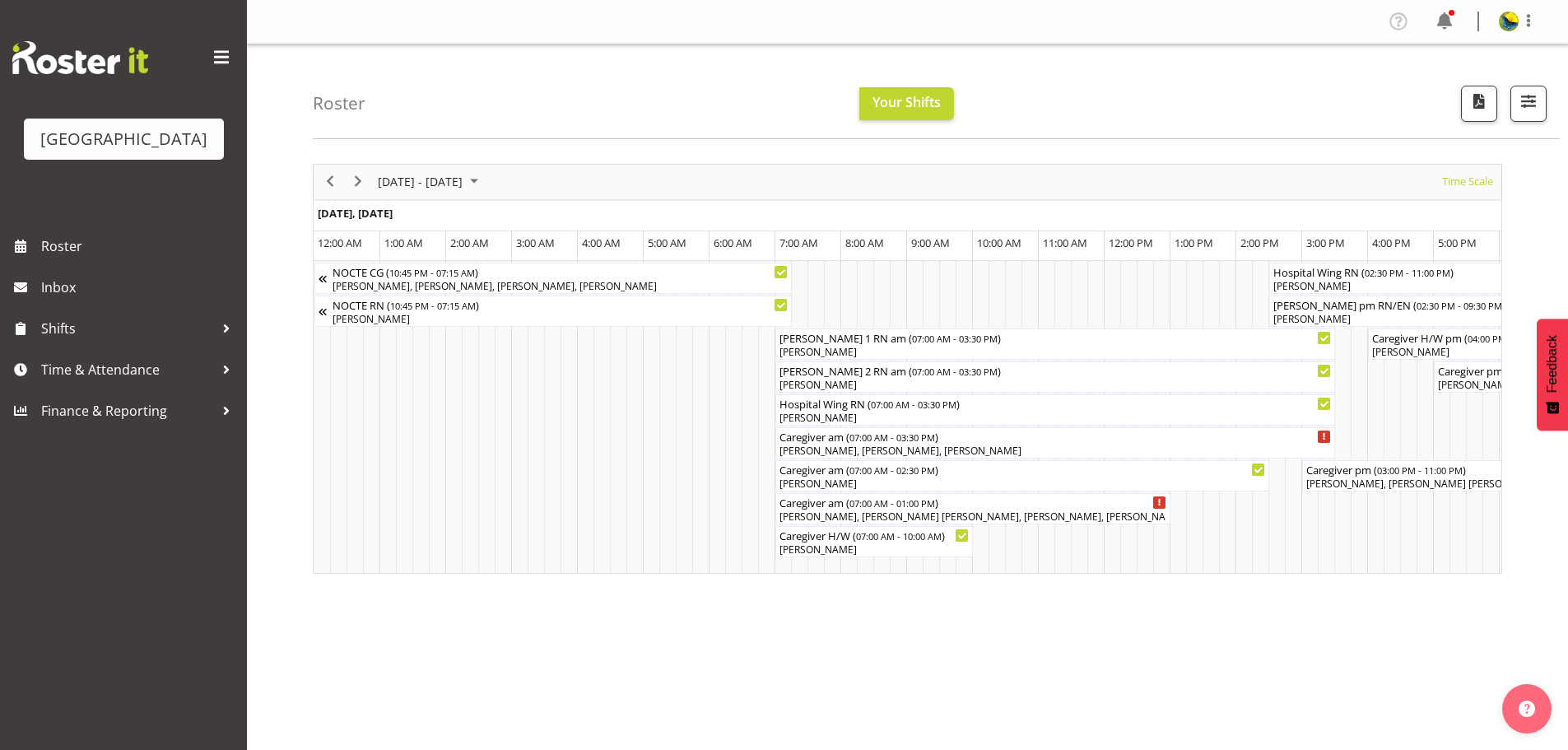
scroll to position [0, 9874]
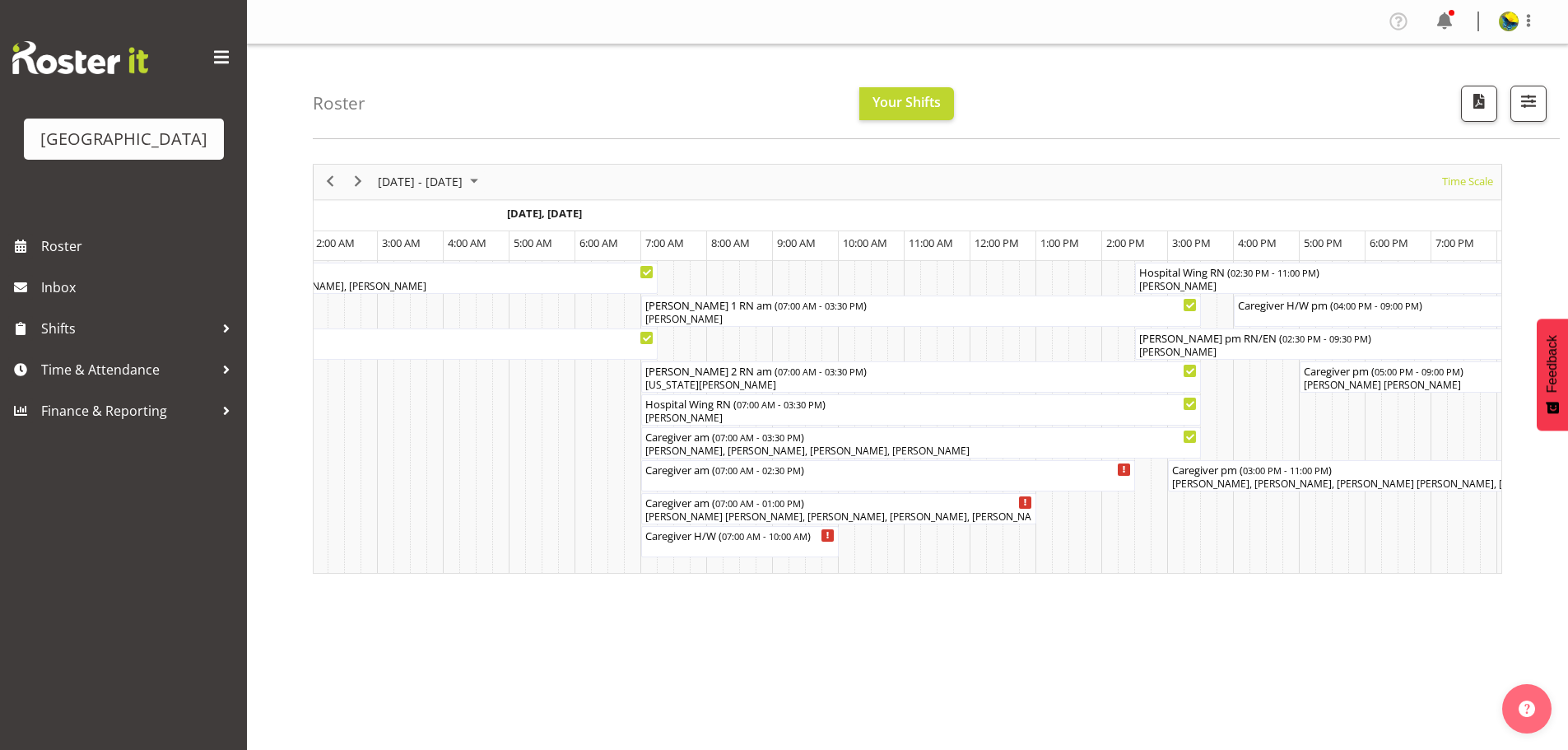
scroll to position [0, 9874]
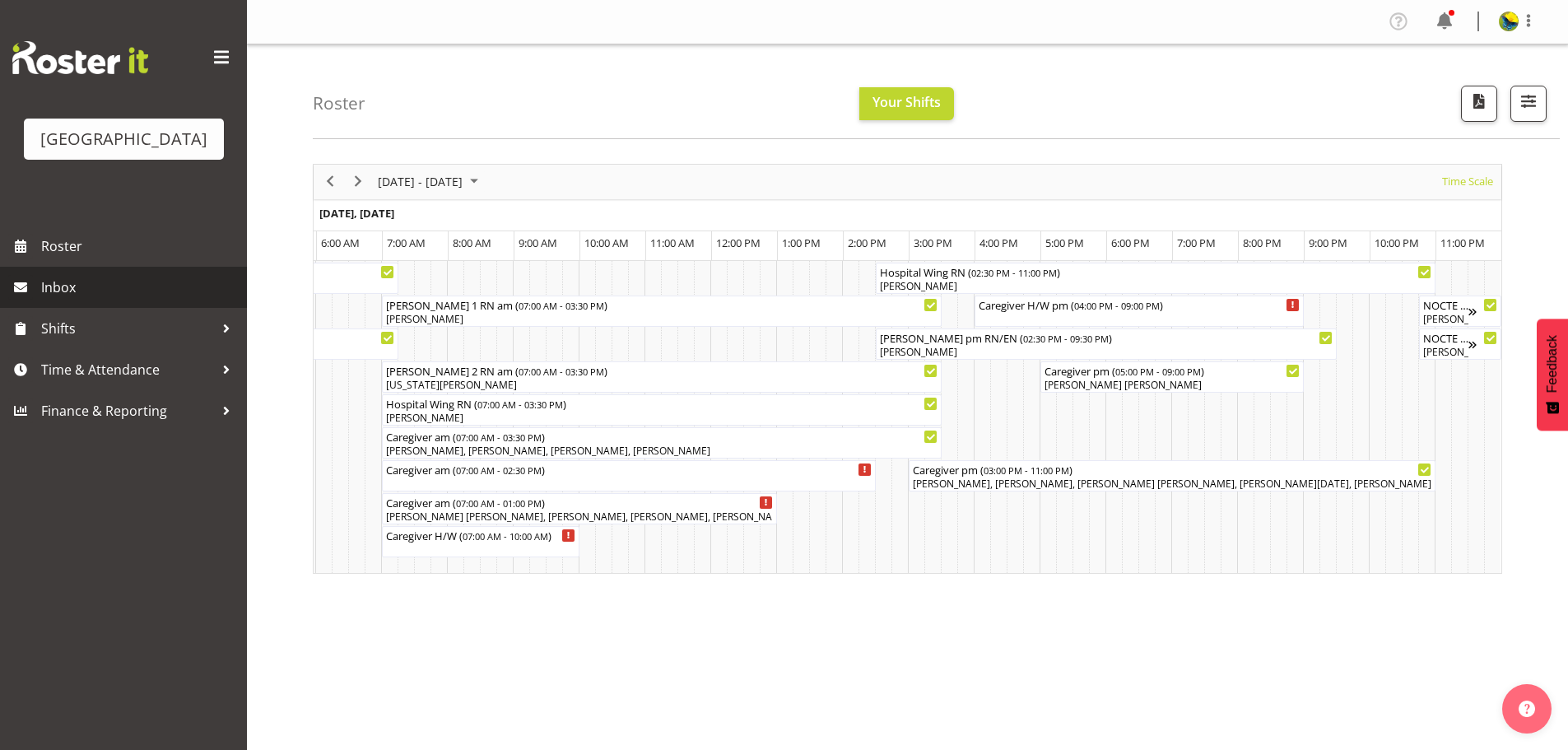
click at [163, 299] on span "Inbox" at bounding box center [140, 288] width 198 height 25
